Goal: Task Accomplishment & Management: Use online tool/utility

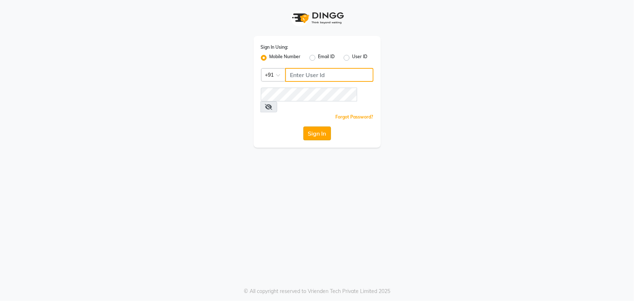
type input "7799792345"
click at [318, 126] on button "Sign In" at bounding box center [317, 133] width 28 height 14
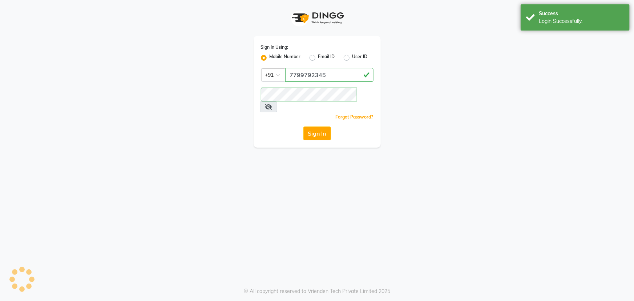
select select "service"
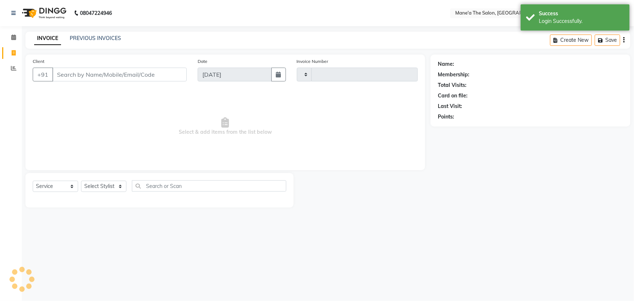
type input "3533"
select select "en"
select select "7205"
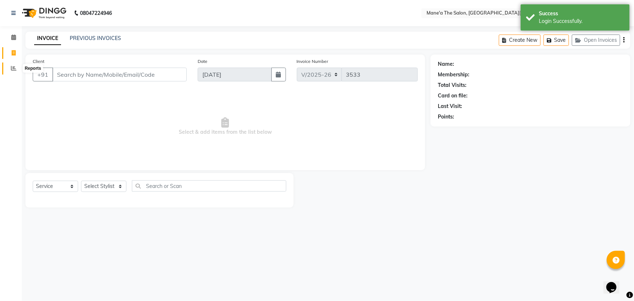
click at [12, 66] on icon at bounding box center [13, 67] width 5 height 5
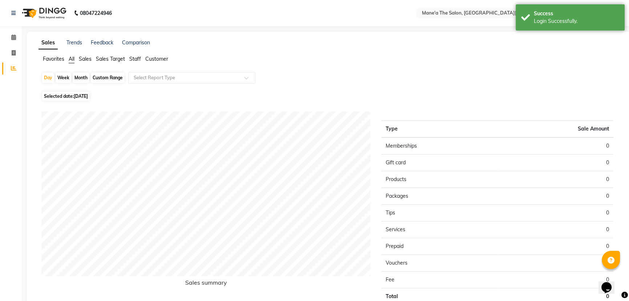
click at [61, 75] on div "Week" at bounding box center [64, 78] width 16 height 10
select select "9"
select select "2025"
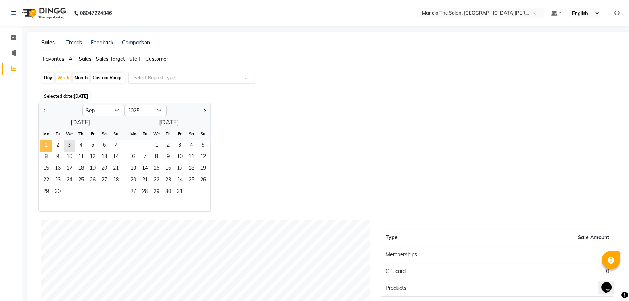
click at [47, 141] on span "1" at bounding box center [46, 146] width 12 height 12
